Goal: Task Accomplishment & Management: Complete application form

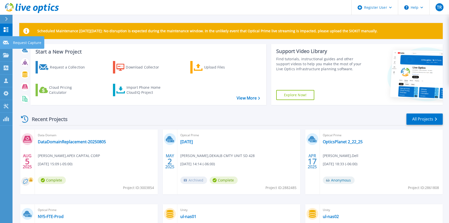
click at [6, 44] on icon at bounding box center [6, 43] width 6 height 4
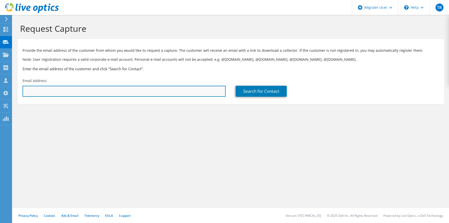
click at [156, 92] on input "text" at bounding box center [124, 91] width 203 height 11
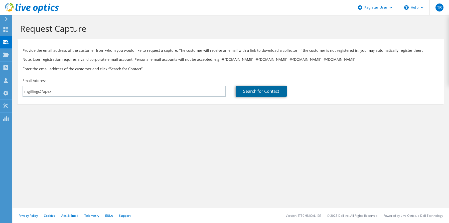
click at [252, 91] on link "Search for Contact" at bounding box center [260, 91] width 51 height 11
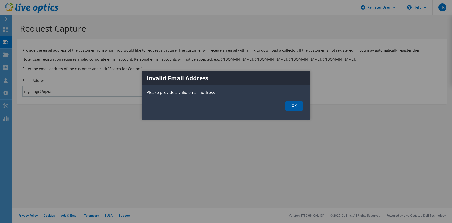
click at [289, 102] on link "OK" at bounding box center [295, 106] width 18 height 9
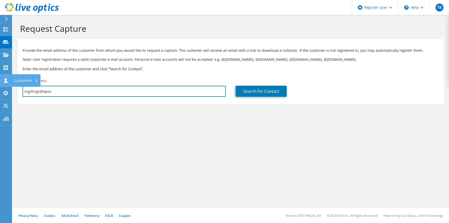
drag, startPoint x: 79, startPoint y: 92, endPoint x: 7, endPoint y: 87, distance: 72.5
click at [7, 87] on div "TR Dell User Todd Ruch Todd.Ruch@dell.com Dell My Profile Log Out \n Help Explo…" at bounding box center [224, 111] width 449 height 223
drag, startPoint x: 64, startPoint y: 92, endPoint x: 28, endPoint y: 91, distance: 36.3
click at [13, 92] on div "TR Dell User Todd Ruch Todd.Ruch@dell.com Dell My Profile Log Out \n Help Explo…" at bounding box center [224, 111] width 449 height 223
drag, startPoint x: 62, startPoint y: 93, endPoint x: 23, endPoint y: 90, distance: 39.1
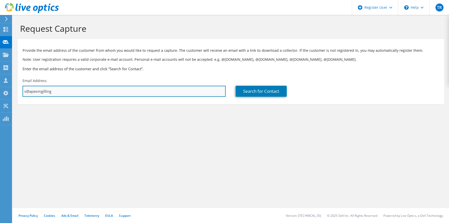
click at [23, 90] on input "s@apexmgilling" at bounding box center [124, 91] width 203 height 11
paste input "mgillings@apexfintechsolutions.com"
type input "mgillings@apexfintechsolutions.com"
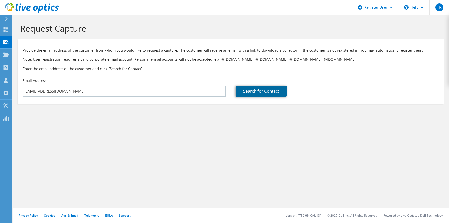
click at [260, 90] on link "Search for Contact" at bounding box center [260, 91] width 51 height 11
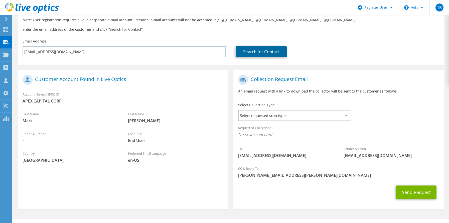
scroll to position [50, 0]
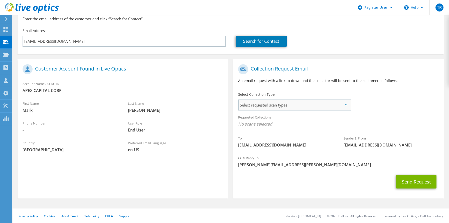
click at [342, 104] on span "Select requested scan types" at bounding box center [294, 105] width 112 height 10
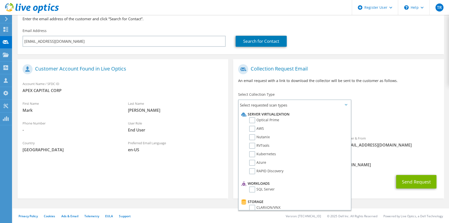
click at [374, 31] on div "Search for Contact" at bounding box center [336, 38] width 213 height 24
